Goal: Task Accomplishment & Management: Manage account settings

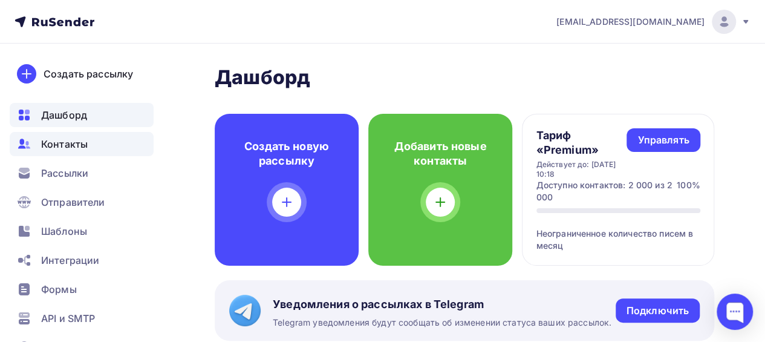
click at [76, 149] on span "Контакты" at bounding box center [64, 144] width 47 height 15
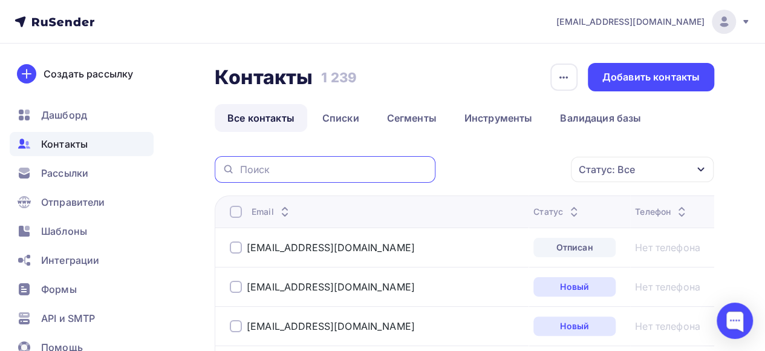
paste input "[EMAIL_ADDRESS][DOMAIN_NAME]"
type input "[EMAIL_ADDRESS][DOMAIN_NAME]"
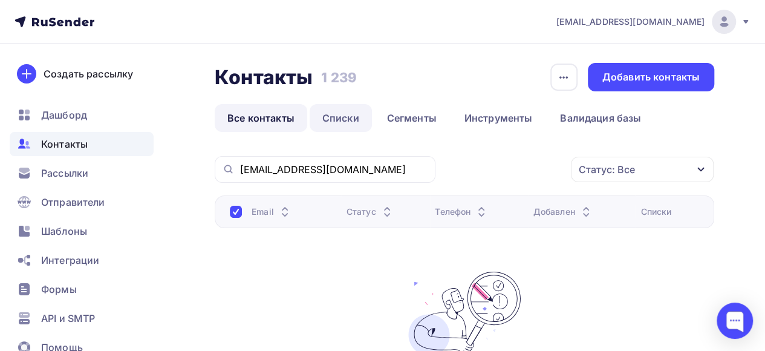
click at [337, 120] on link "Списки" at bounding box center [341, 118] width 62 height 28
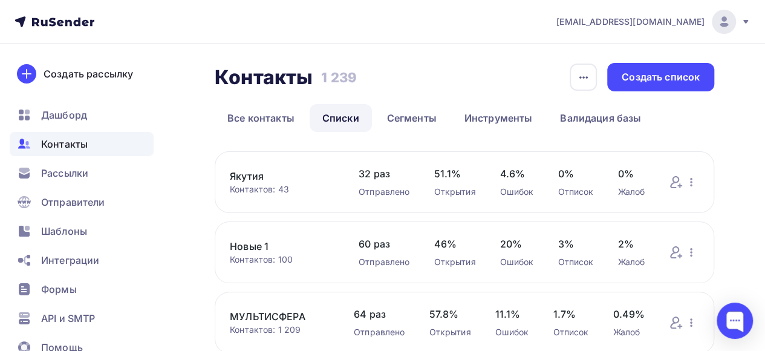
click at [250, 247] on link "Новые 1" at bounding box center [282, 246] width 105 height 15
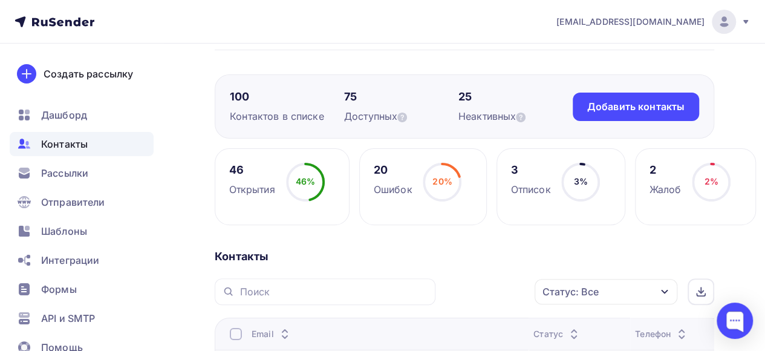
scroll to position [121, 0]
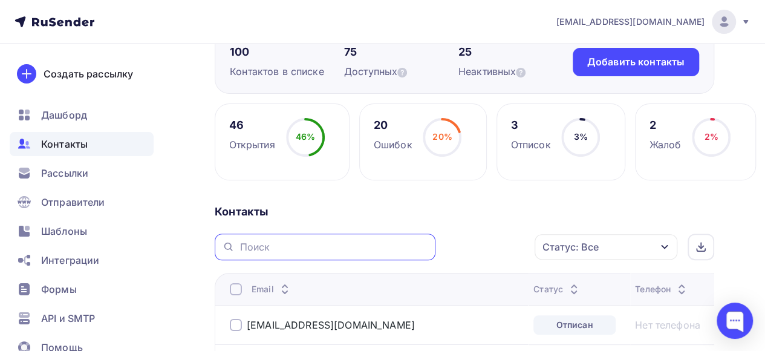
paste input "[EMAIL_ADDRESS][DOMAIN_NAME]"
type input "d"
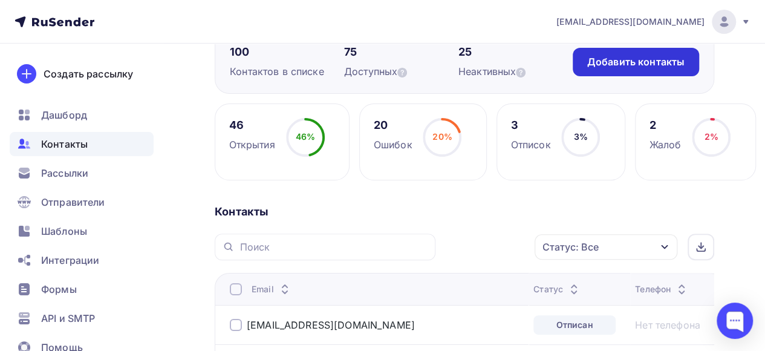
click at [615, 65] on div "Добавить контакты" at bounding box center [635, 62] width 97 height 14
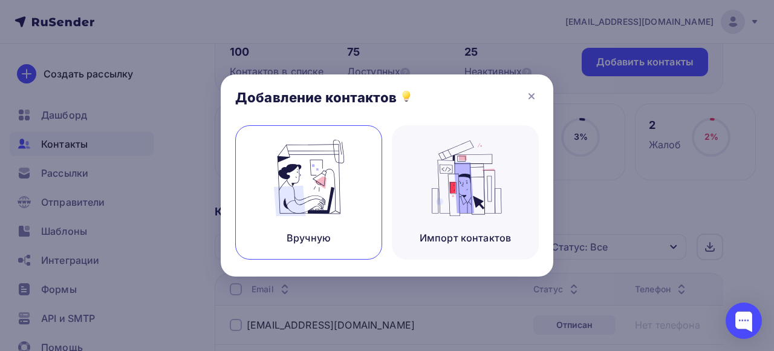
click at [297, 194] on img at bounding box center [309, 178] width 81 height 76
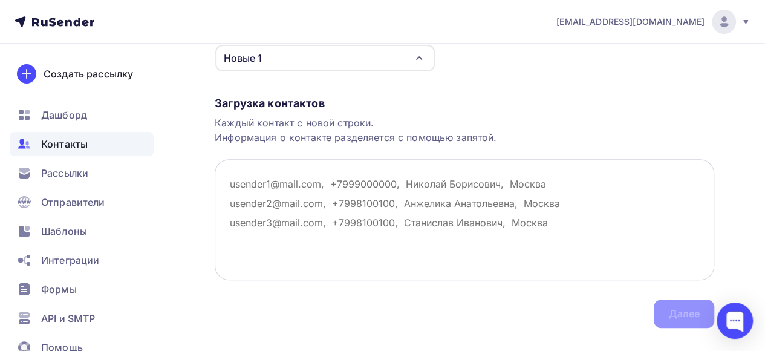
scroll to position [181, 0]
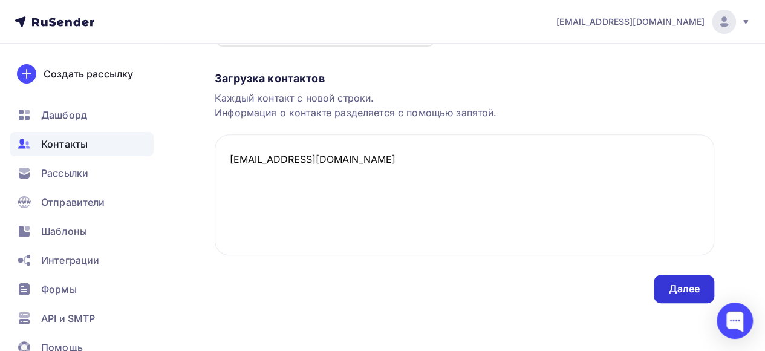
type textarea "[EMAIL_ADDRESS][DOMAIN_NAME]"
click at [687, 289] on div "Далее" at bounding box center [683, 289] width 31 height 14
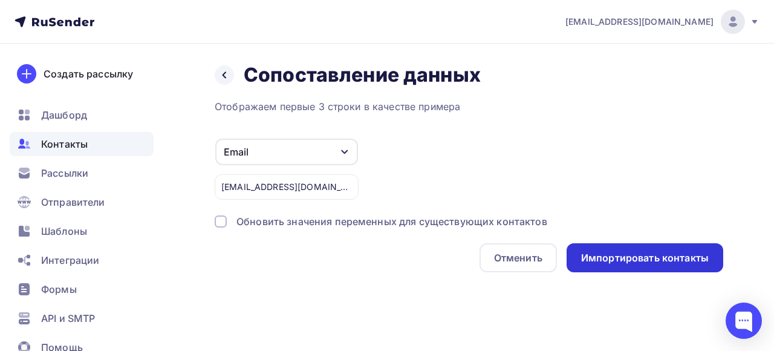
click at [659, 261] on div "Импортировать контакты" at bounding box center [645, 258] width 128 height 14
